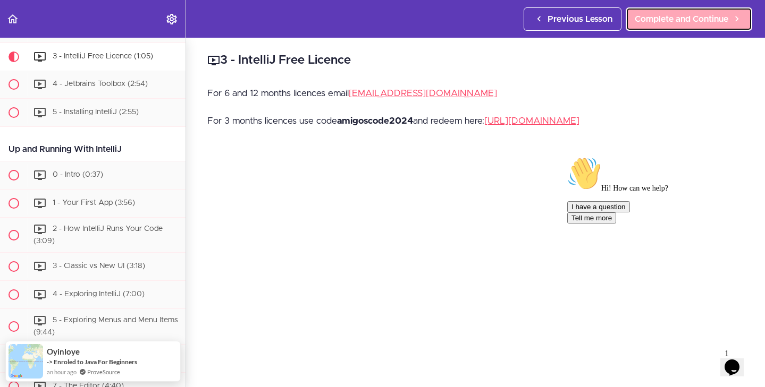
click at [634, 23] on span "Complete and Continue" at bounding box center [681, 19] width 94 height 13
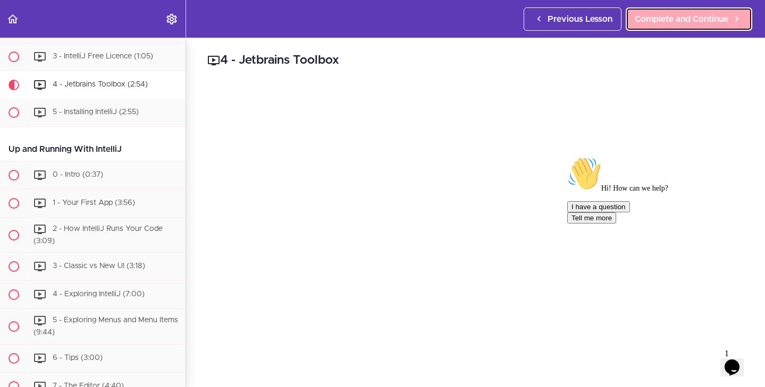
scroll to position [295, 0]
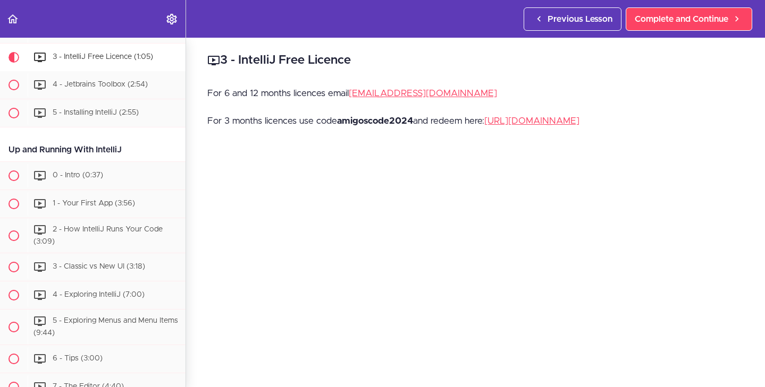
click at [375, 121] on strong "amigoscode2024" at bounding box center [375, 120] width 76 height 9
copy strong "amigoscode2024"
drag, startPoint x: 679, startPoint y: 117, endPoint x: 503, endPoint y: 116, distance: 175.4
click at [503, 116] on p "For 3 months licences use code amigoscode2024 and redeem here: [URL][DOMAIN_NAM…" at bounding box center [475, 121] width 536 height 16
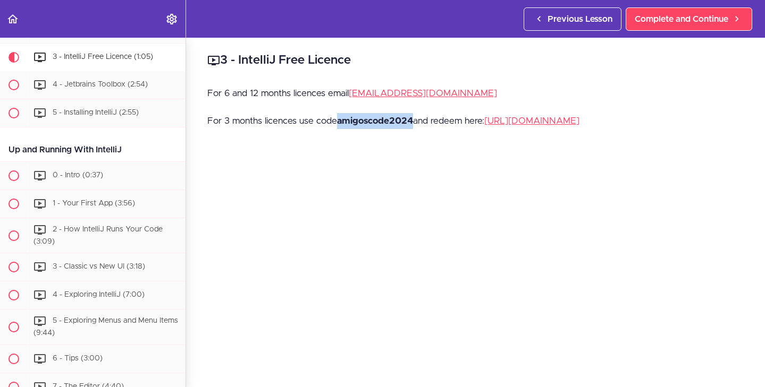
click at [503, 116] on p "For 3 months licences use code amigoscode2024 and redeem here: [URL][DOMAIN_NAM…" at bounding box center [475, 121] width 536 height 16
click at [515, 116] on p "For 3 months licences use code amigoscode2024 and redeem here: [URL][DOMAIN_NAM…" at bounding box center [475, 121] width 536 height 16
click at [515, 117] on link "[URL][DOMAIN_NAME]" at bounding box center [531, 120] width 95 height 9
